Goal: Task Accomplishment & Management: Manage account settings

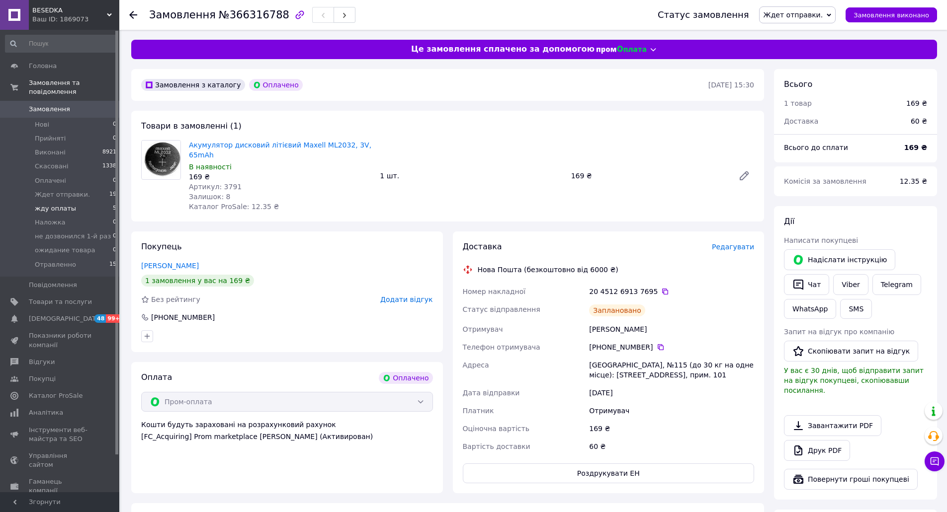
click at [54, 204] on span "жду оплаты" at bounding box center [55, 208] width 41 height 9
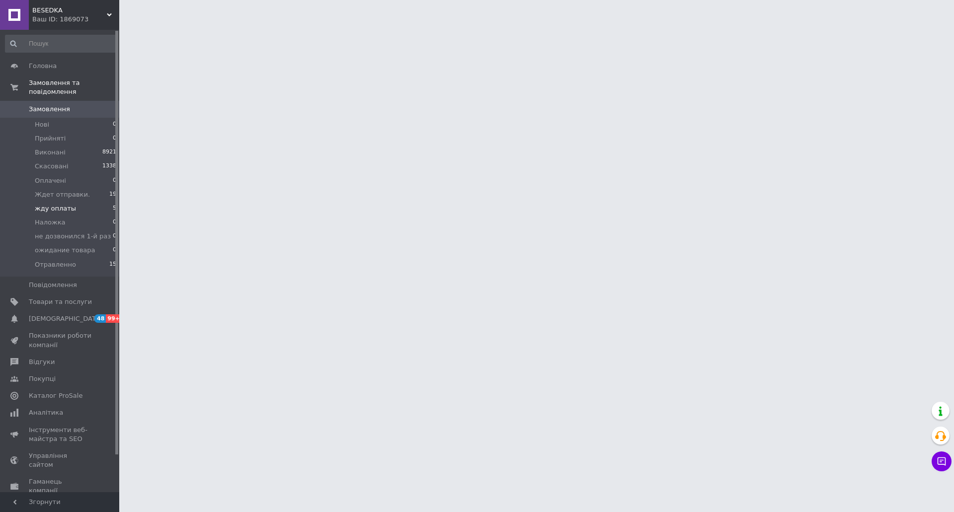
click at [56, 204] on span "жду оплаты" at bounding box center [55, 208] width 41 height 9
